Goal: Check status

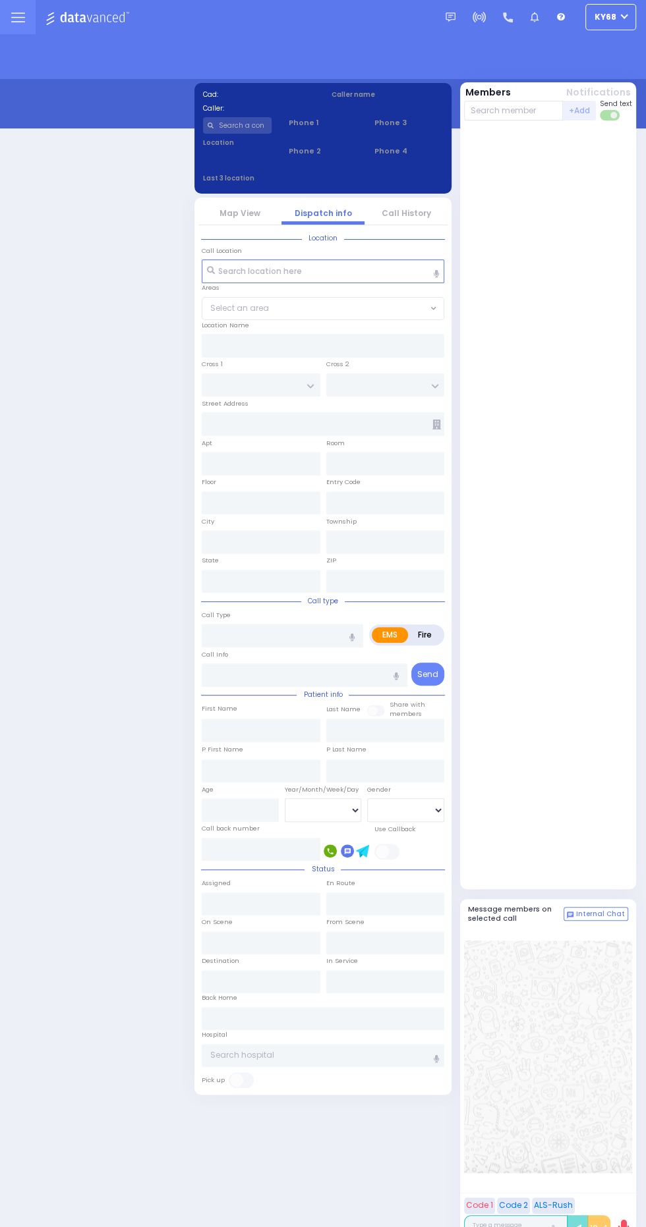
select select "12"
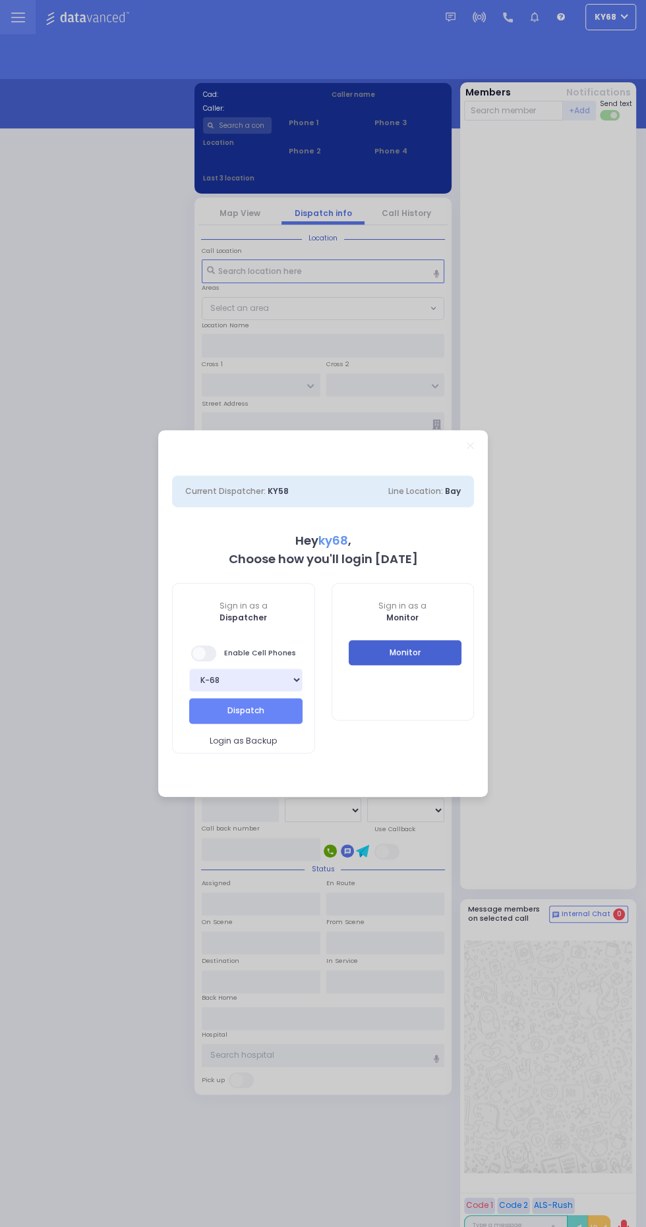
click at [455, 648] on button "Monitor" at bounding box center [404, 652] width 113 height 25
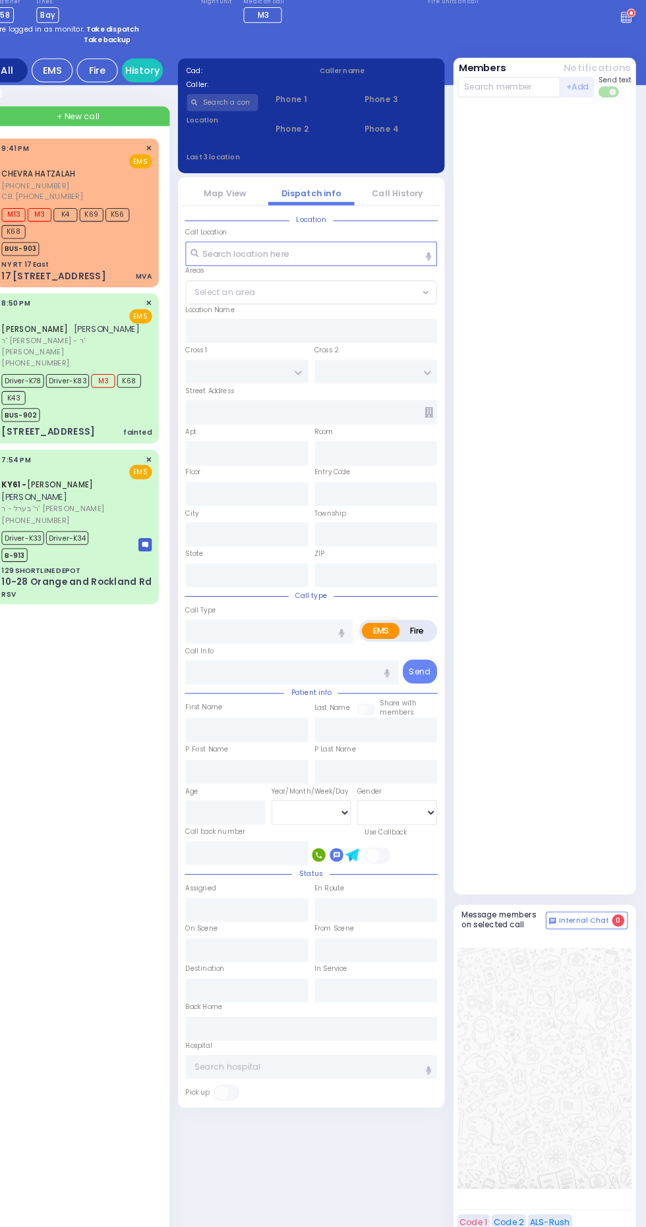
scroll to position [3, 0]
